Goal: Transaction & Acquisition: Purchase product/service

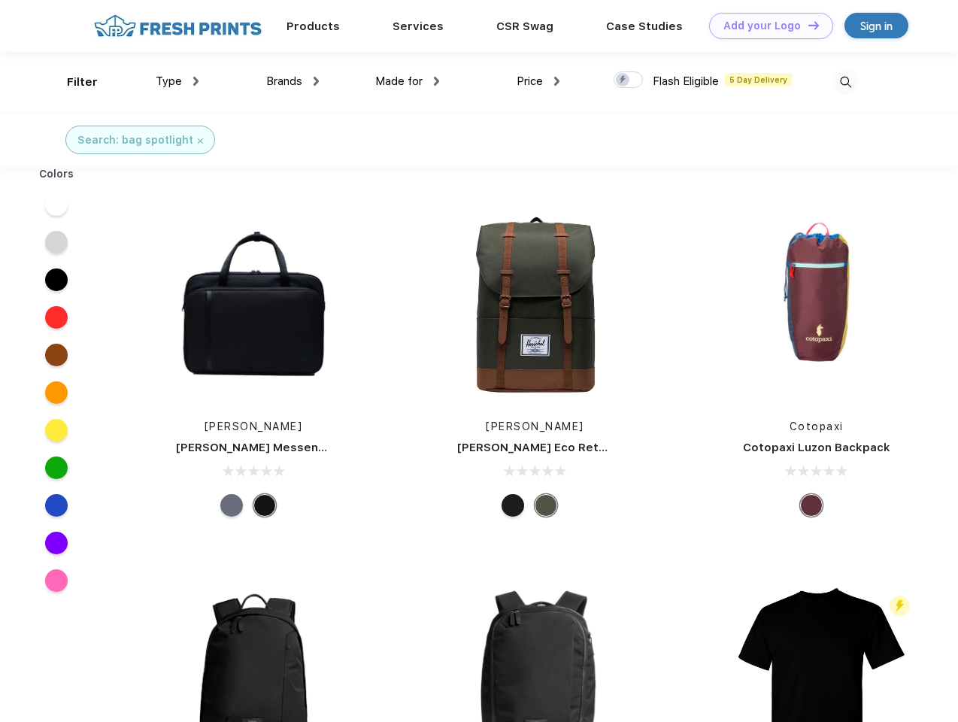
scroll to position [1, 0]
click at [766, 26] on link "Add your Logo Design Tool" at bounding box center [771, 26] width 124 height 26
click at [0, 0] on div "Design Tool" at bounding box center [0, 0] width 0 height 0
click at [807, 25] on link "Add your Logo Design Tool" at bounding box center [771, 26] width 124 height 26
click at [72, 82] on div "Filter" at bounding box center [82, 82] width 31 height 17
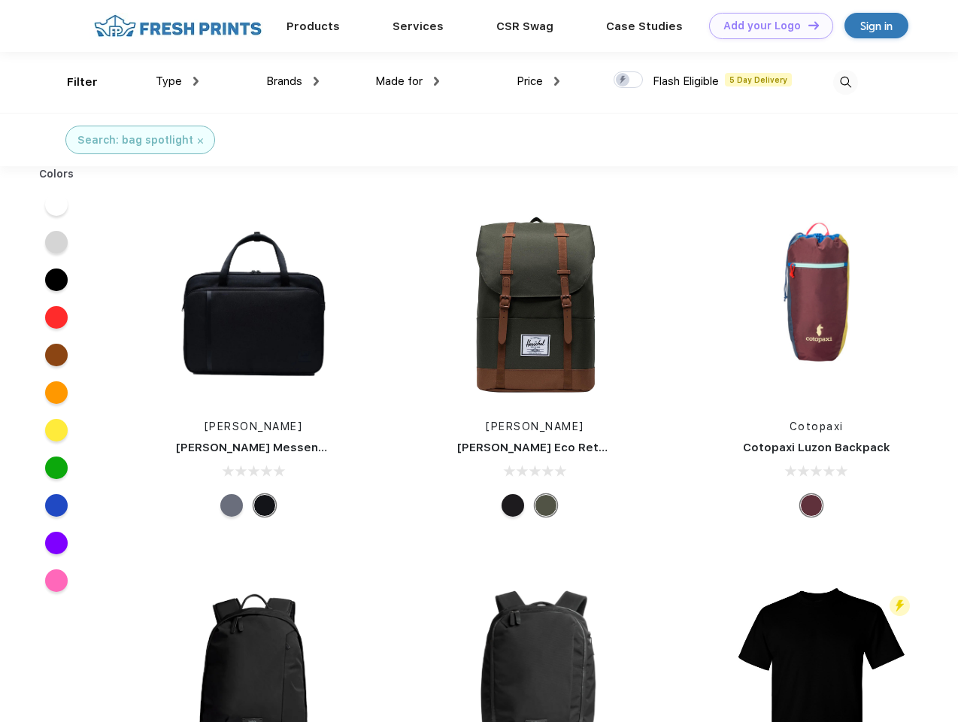
click at [178, 81] on span "Type" at bounding box center [169, 81] width 26 height 14
click at [293, 81] on span "Brands" at bounding box center [284, 81] width 36 height 14
click at [408, 81] on span "Made for" at bounding box center [398, 81] width 47 height 14
click at [539, 81] on span "Price" at bounding box center [530, 81] width 26 height 14
click at [629, 80] on div at bounding box center [628, 79] width 29 height 17
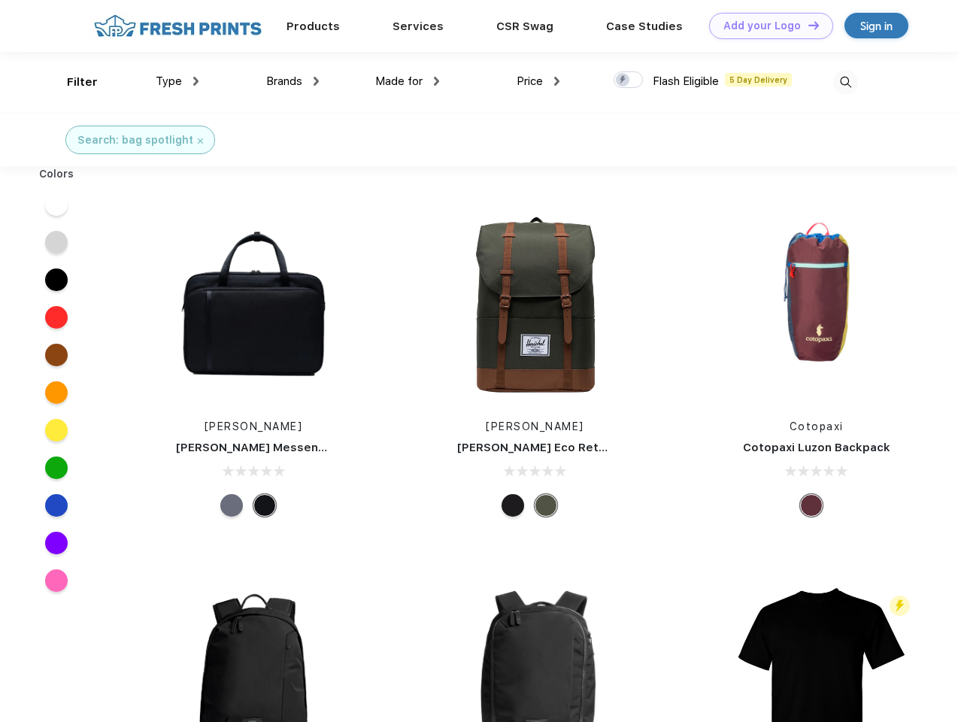
click at [624, 80] on input "checkbox" at bounding box center [619, 76] width 10 height 10
click at [846, 82] on img at bounding box center [845, 82] width 25 height 25
